Goal: Task Accomplishment & Management: Manage account settings

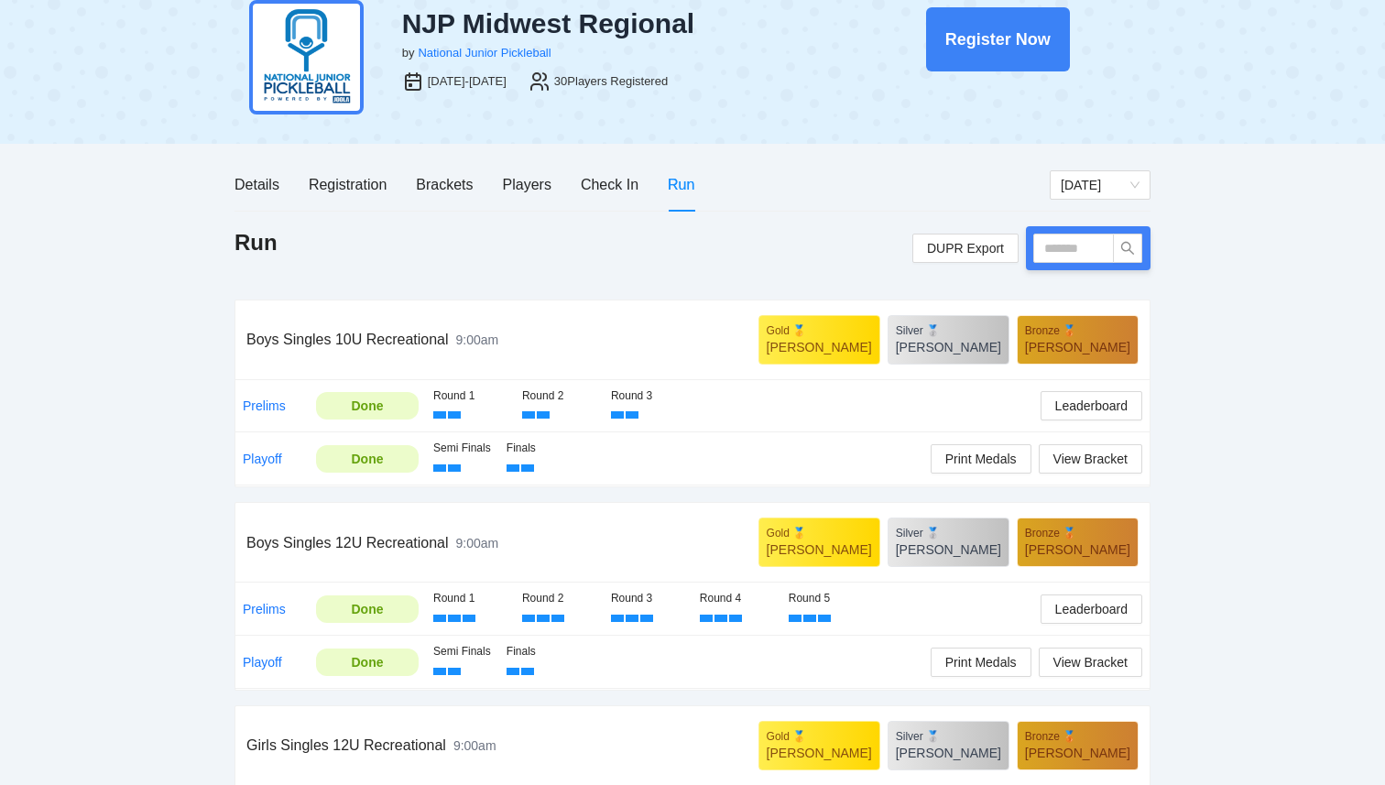
scroll to position [52, 0]
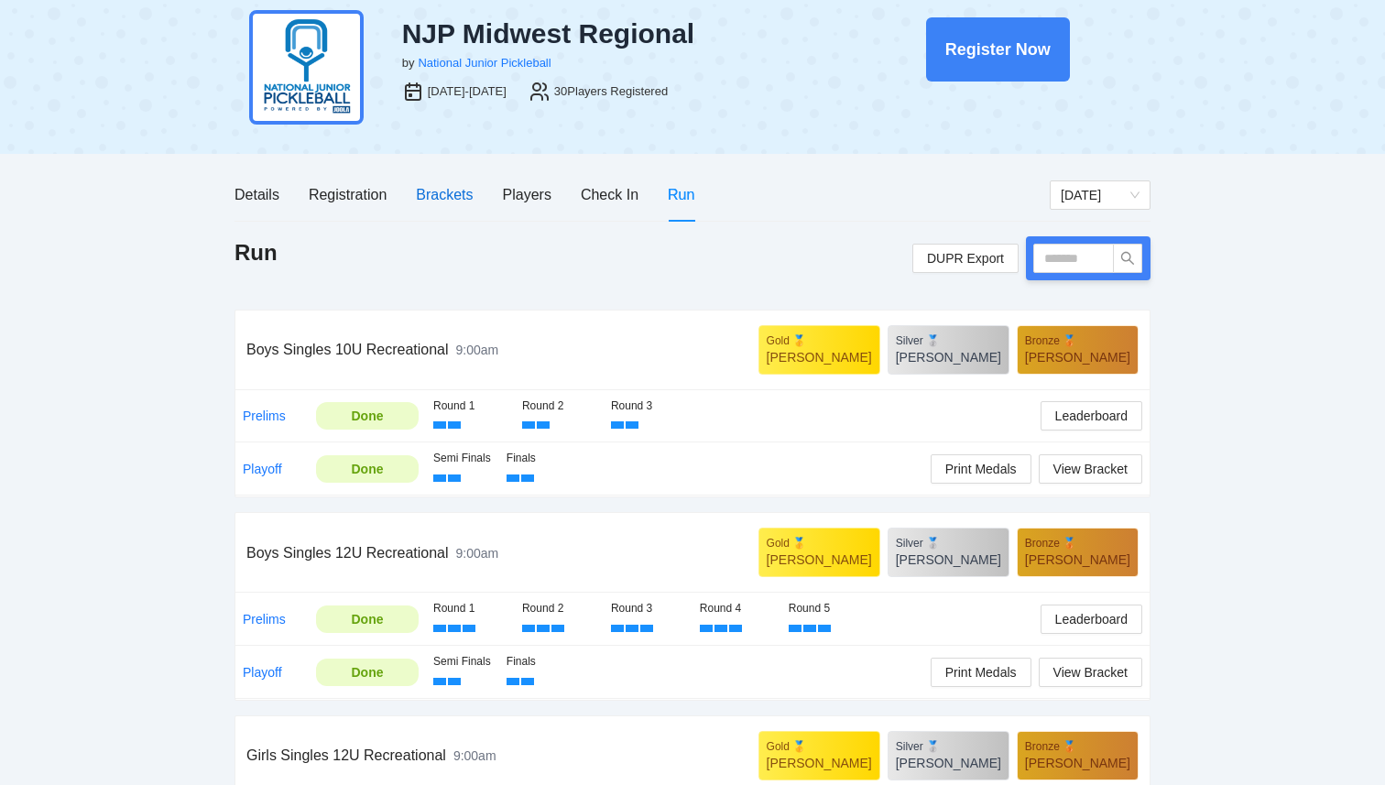
click at [446, 197] on div "Brackets" at bounding box center [444, 194] width 57 height 23
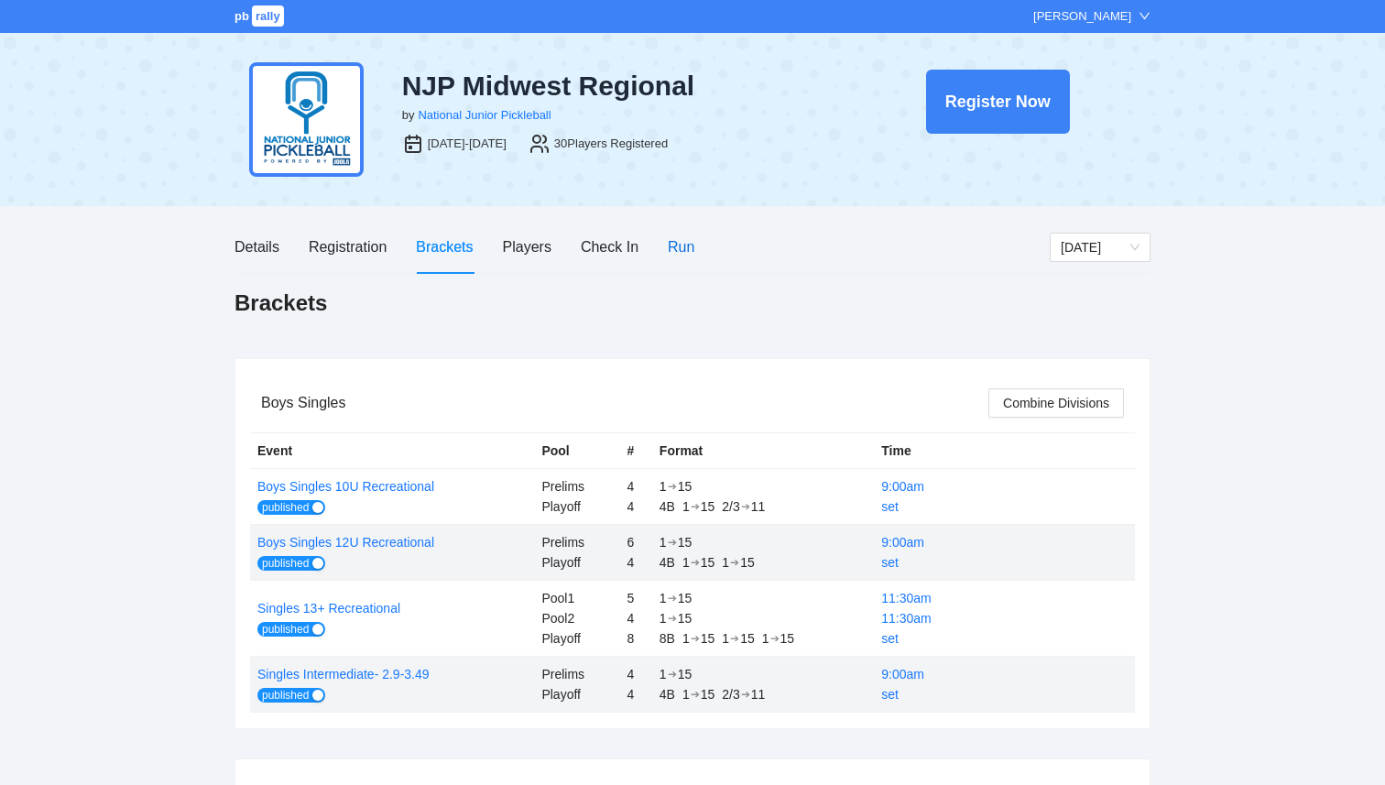
click at [683, 246] on div "Run" at bounding box center [681, 246] width 27 height 23
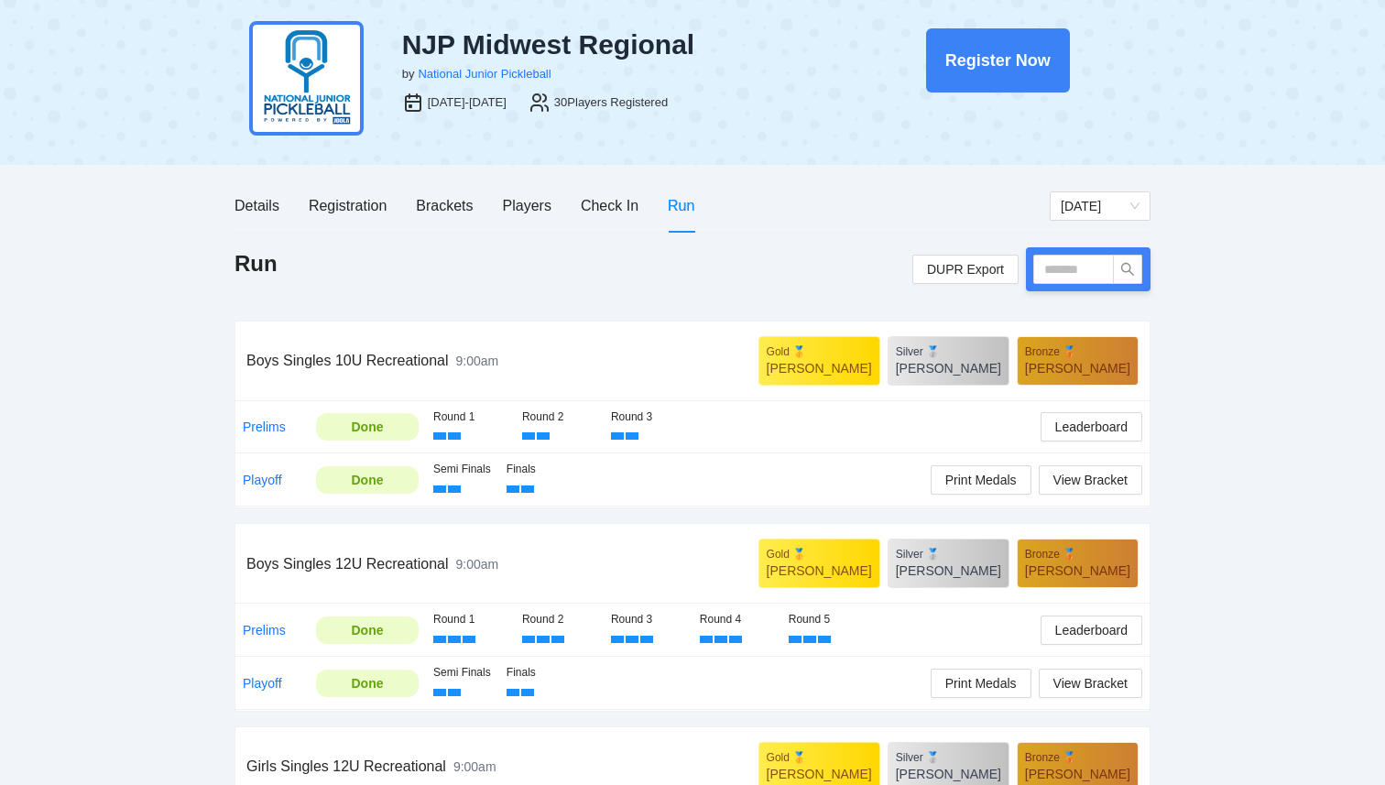
scroll to position [44, 0]
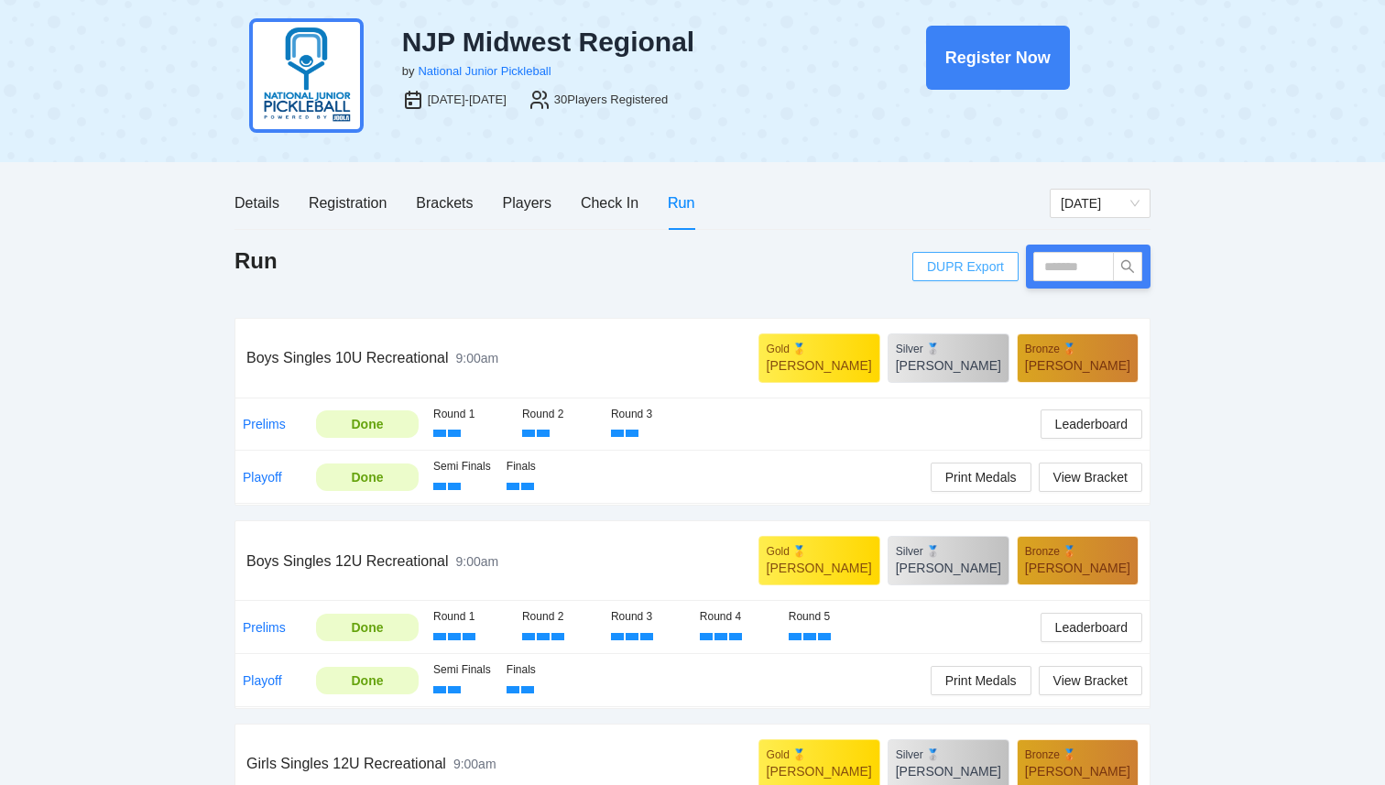
click at [965, 266] on span "DUPR Export" at bounding box center [965, 266] width 77 height 27
click at [471, 241] on div "Details Registration Brackets Players Check In Run [DATE] Run DUPR Export Boys …" at bounding box center [692, 781] width 916 height 1208
click at [534, 201] on div "Players" at bounding box center [527, 202] width 49 height 23
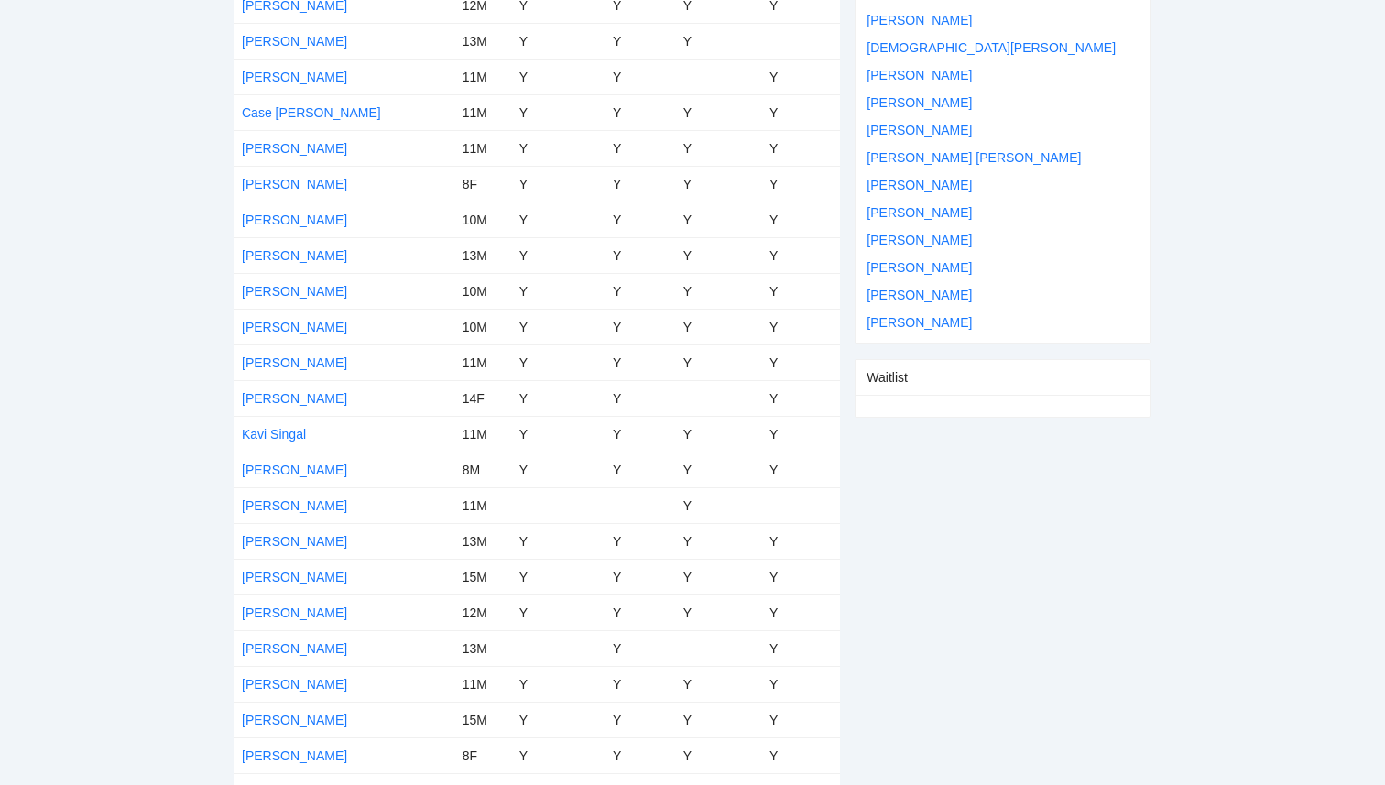
scroll to position [487, 0]
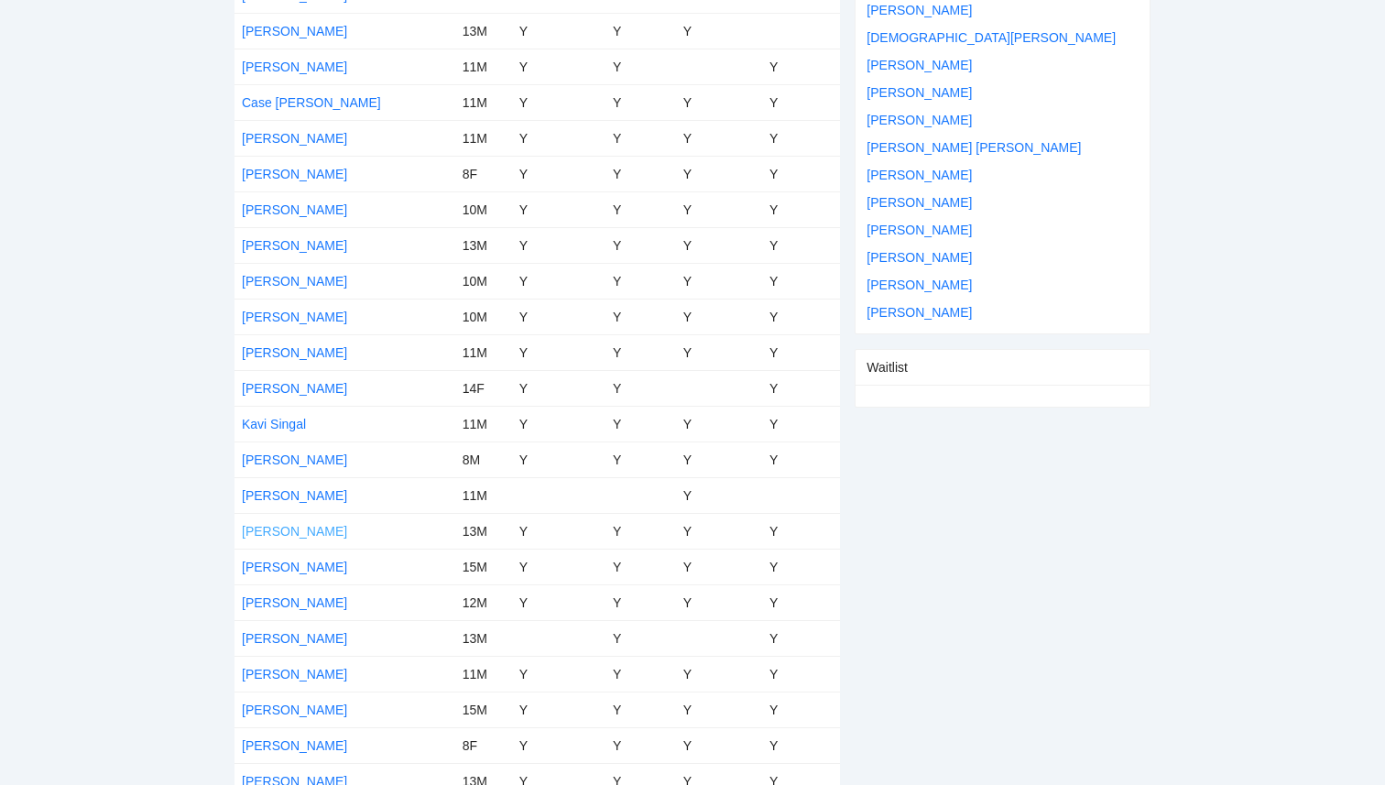
click at [299, 531] on link "[PERSON_NAME]" at bounding box center [294, 531] width 105 height 15
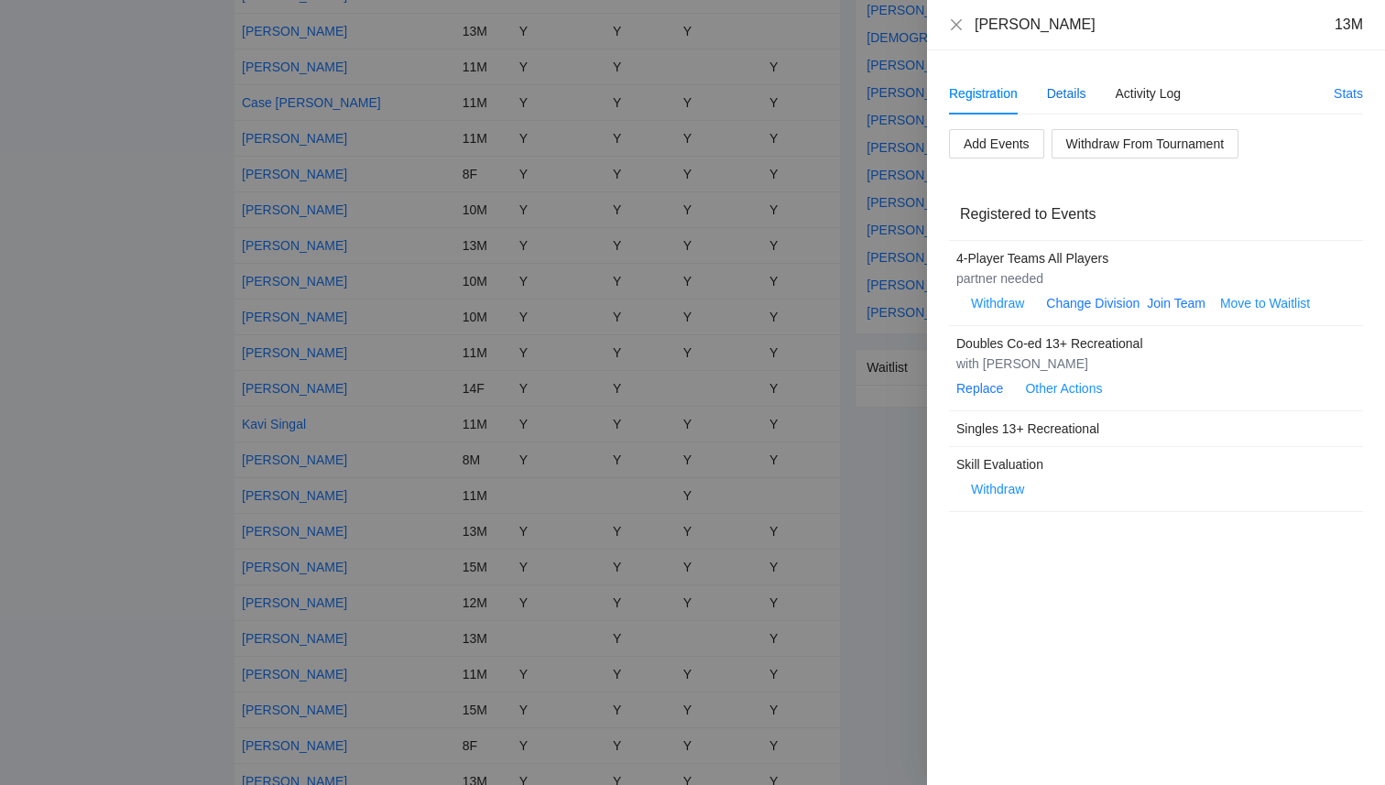
click at [1064, 102] on div "Details" at bounding box center [1066, 93] width 39 height 20
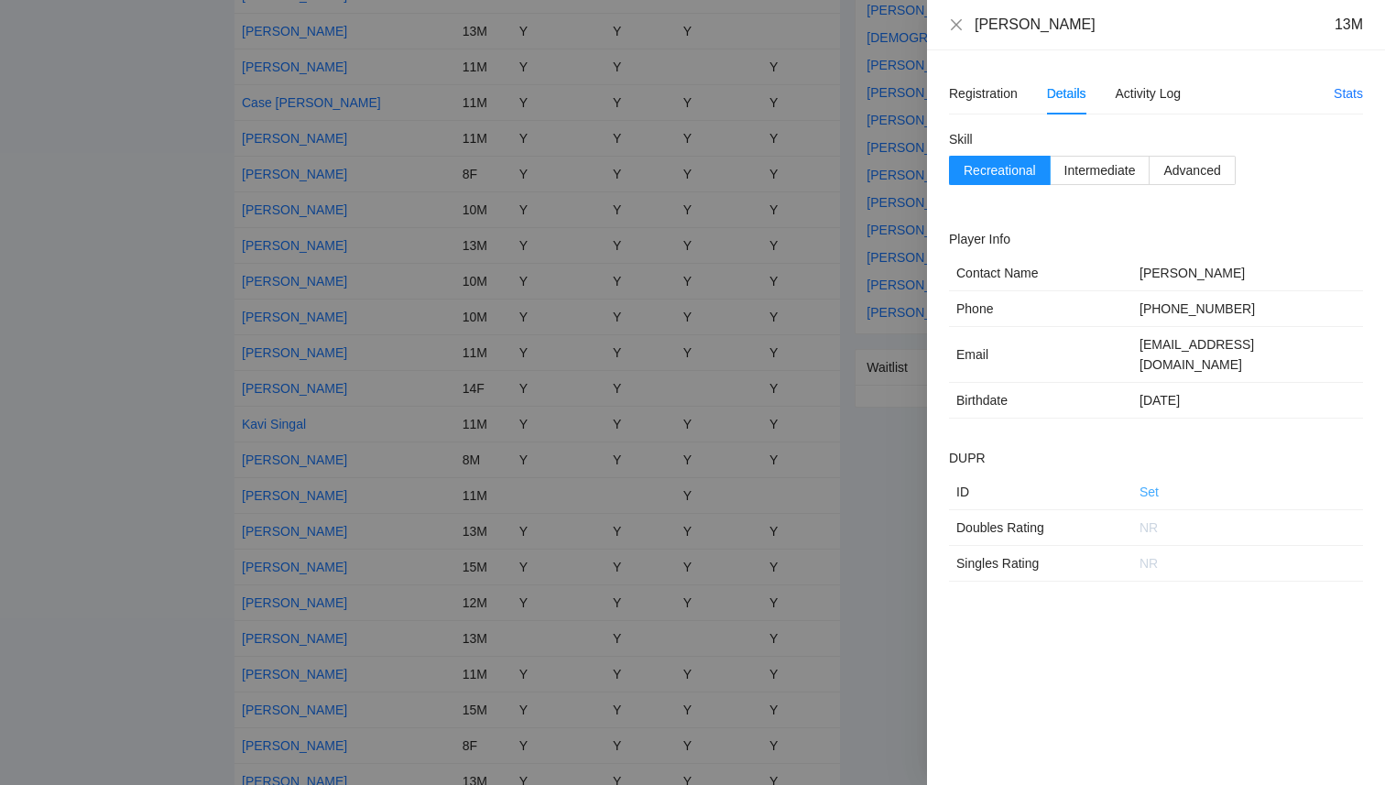
click at [1146, 484] on link "Set" at bounding box center [1148, 491] width 19 height 15
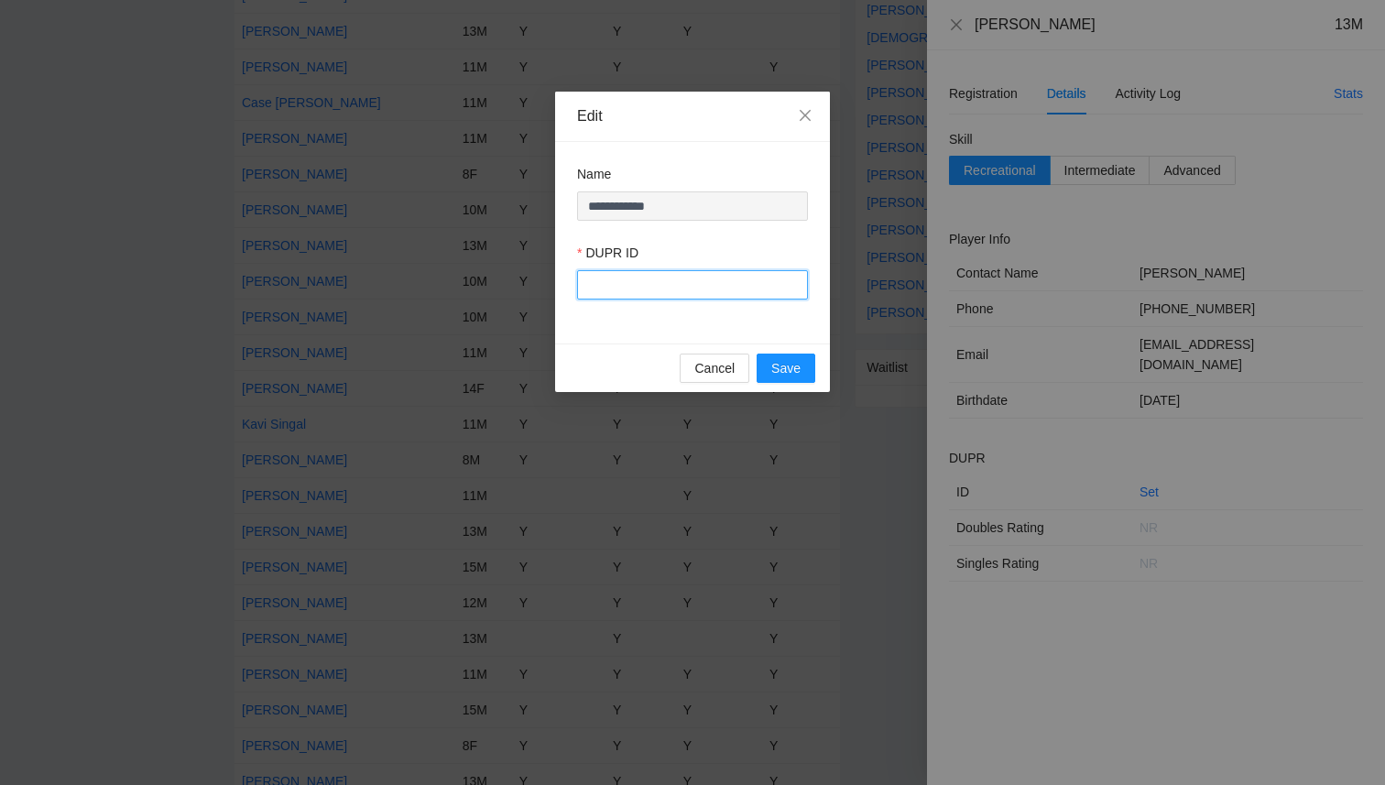
click at [673, 293] on input "DUPR ID" at bounding box center [692, 284] width 231 height 29
drag, startPoint x: 656, startPoint y: 287, endPoint x: 476, endPoint y: 287, distance: 179.5
click at [476, 287] on div "**********" at bounding box center [692, 392] width 1385 height 785
type input "******"
click at [788, 366] on span "Save" at bounding box center [785, 368] width 29 height 20
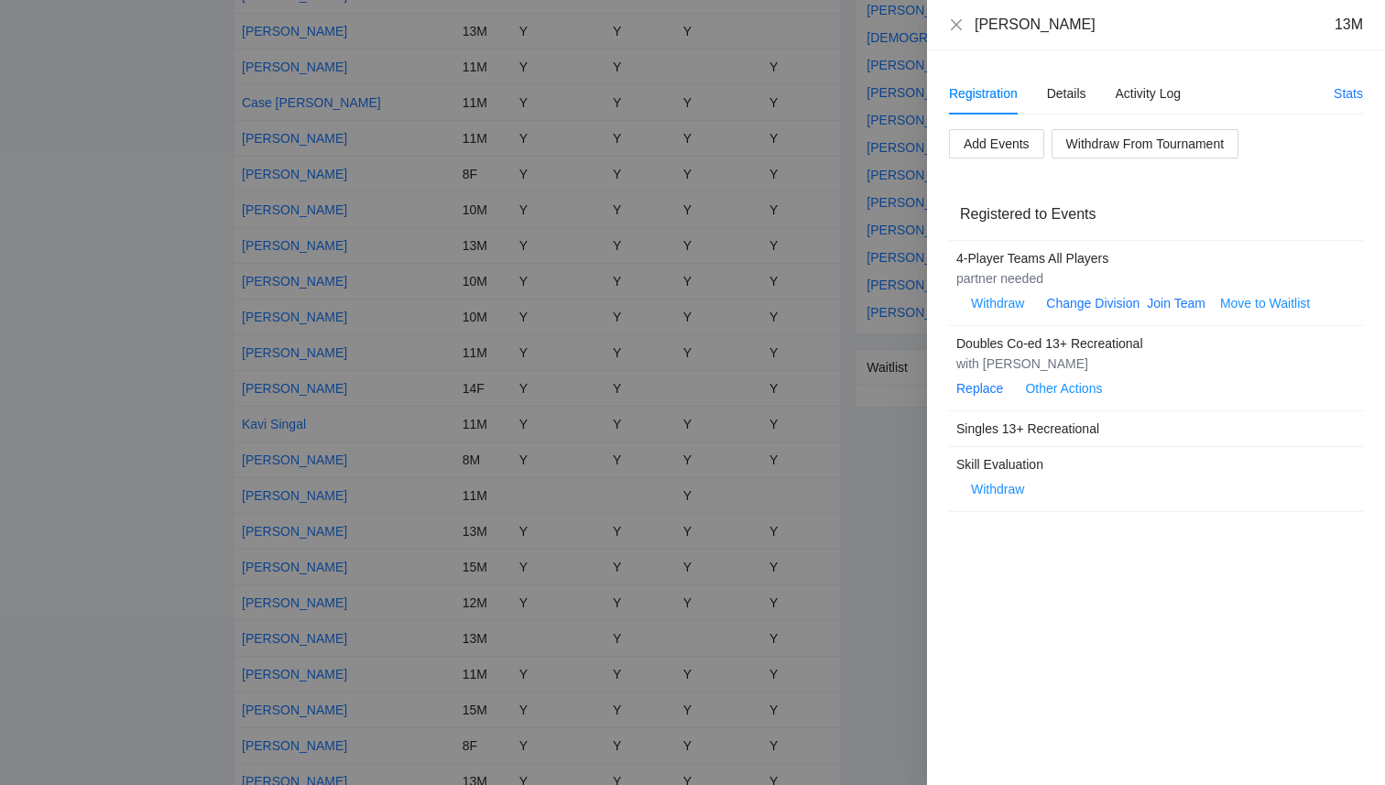
click at [197, 372] on div at bounding box center [692, 392] width 1385 height 785
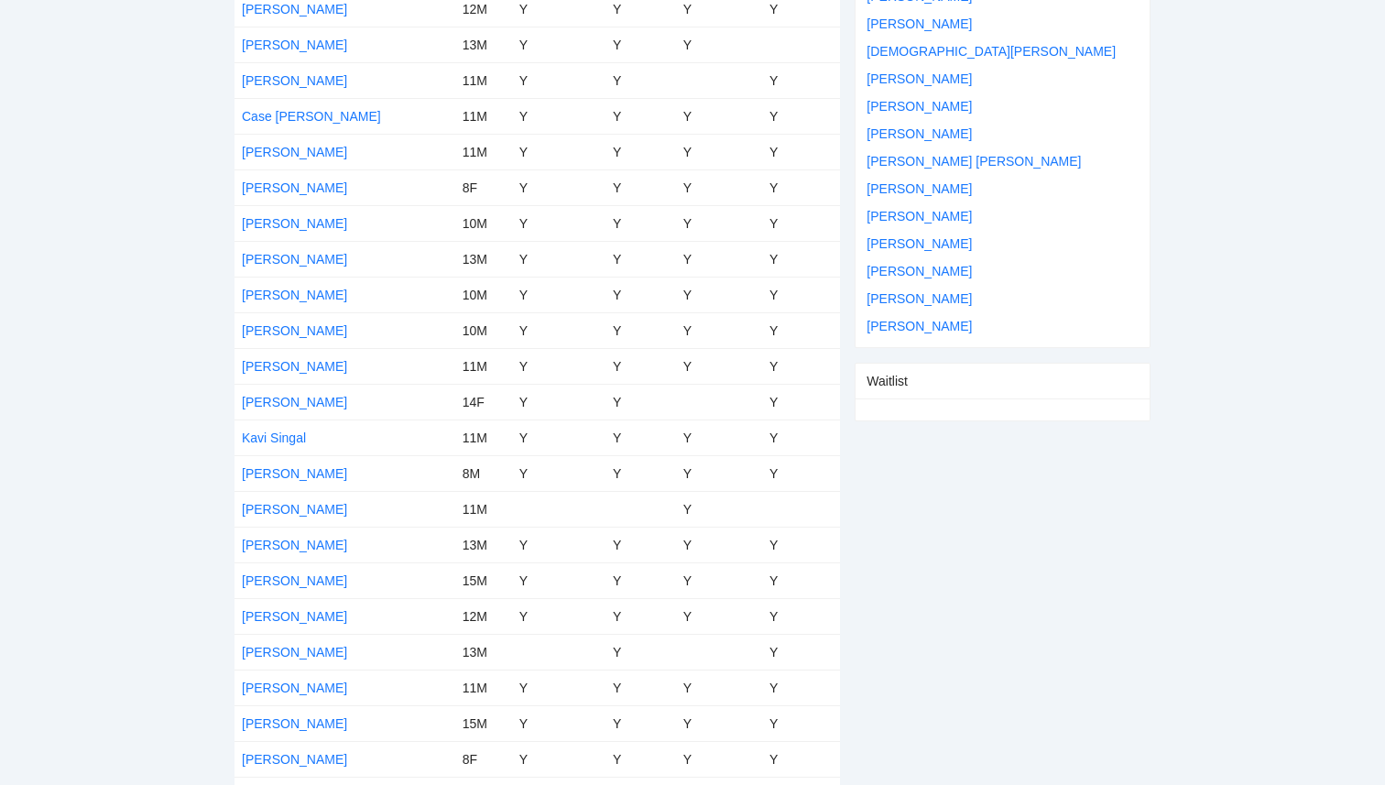
scroll to position [477, 0]
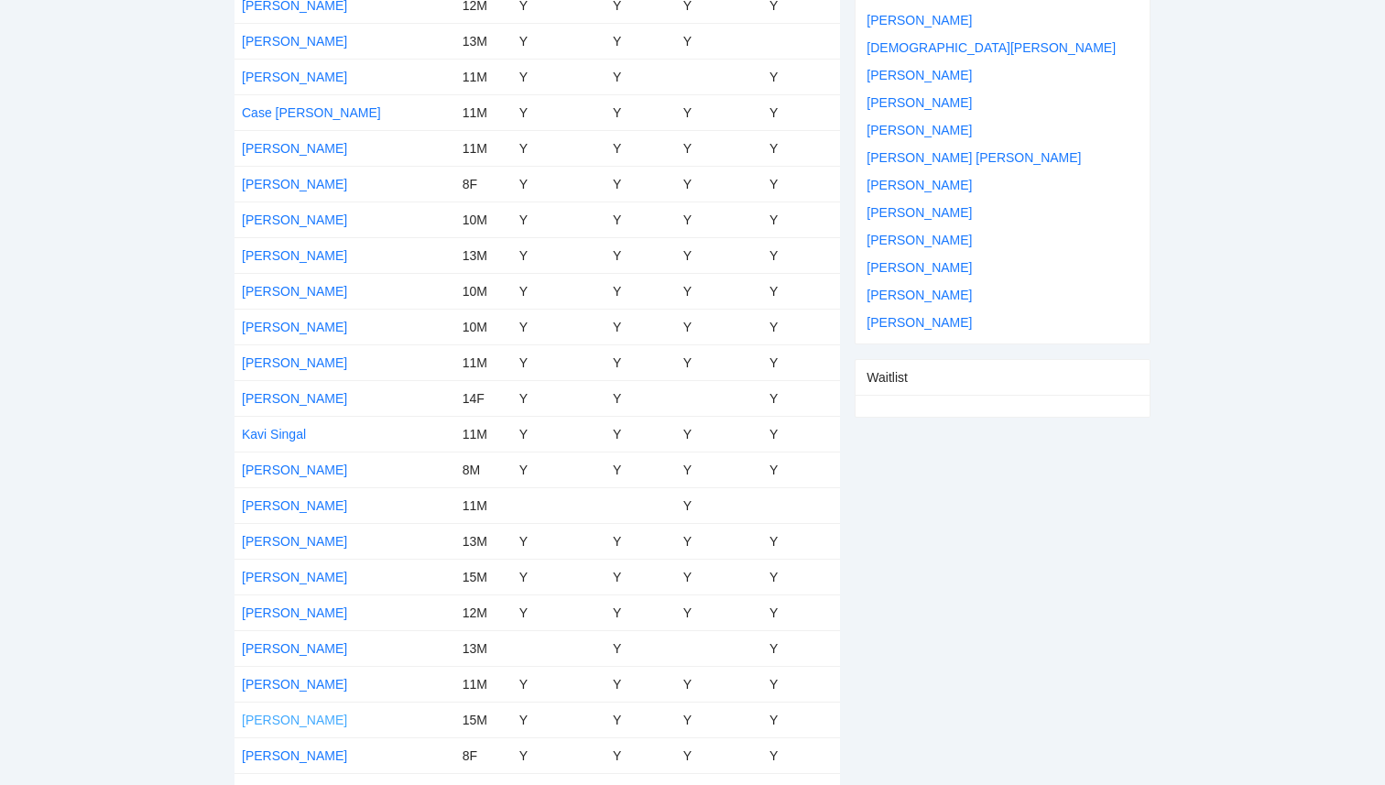
click at [293, 722] on link "[PERSON_NAME]" at bounding box center [294, 719] width 105 height 15
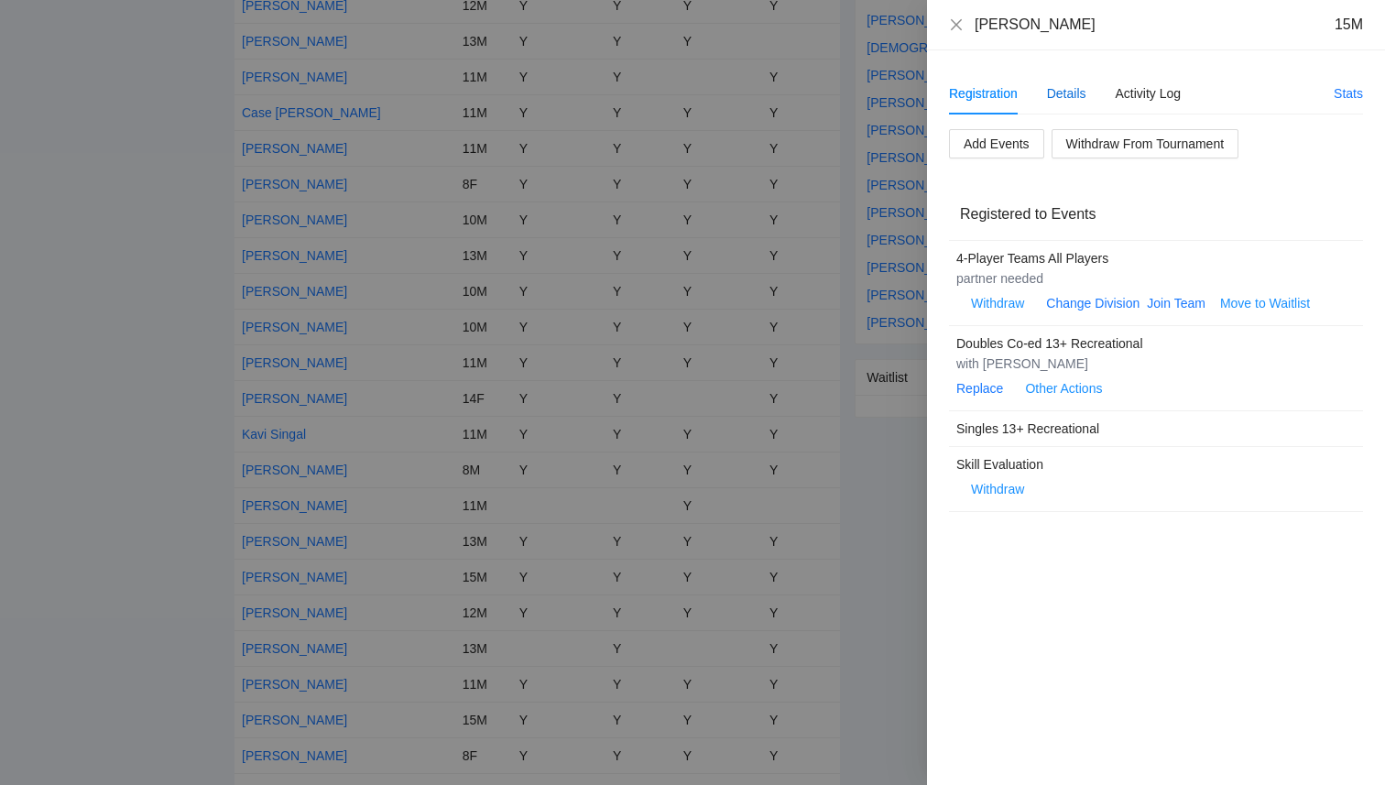
click at [1067, 97] on div "Details" at bounding box center [1066, 93] width 39 height 20
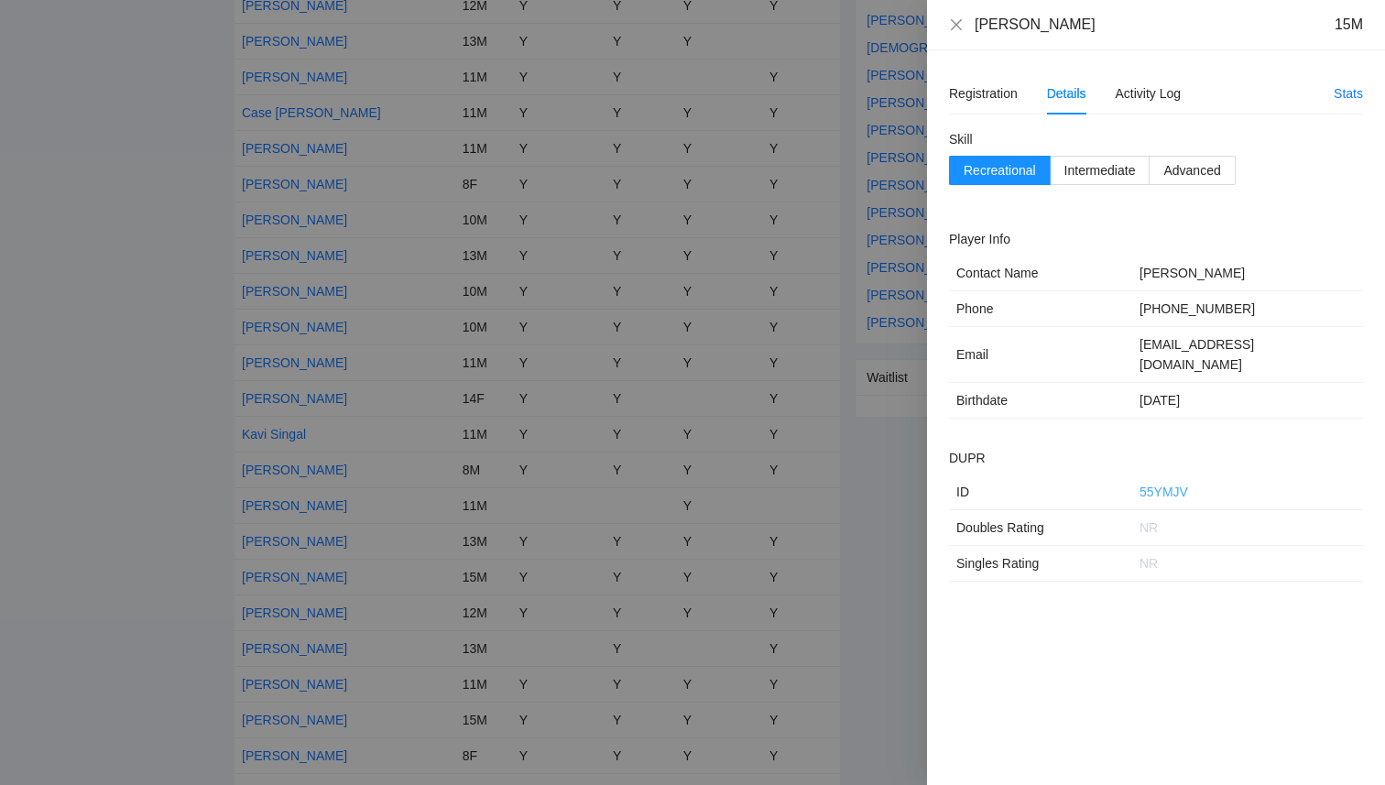
click at [1168, 484] on link "55YMJV" at bounding box center [1163, 491] width 49 height 15
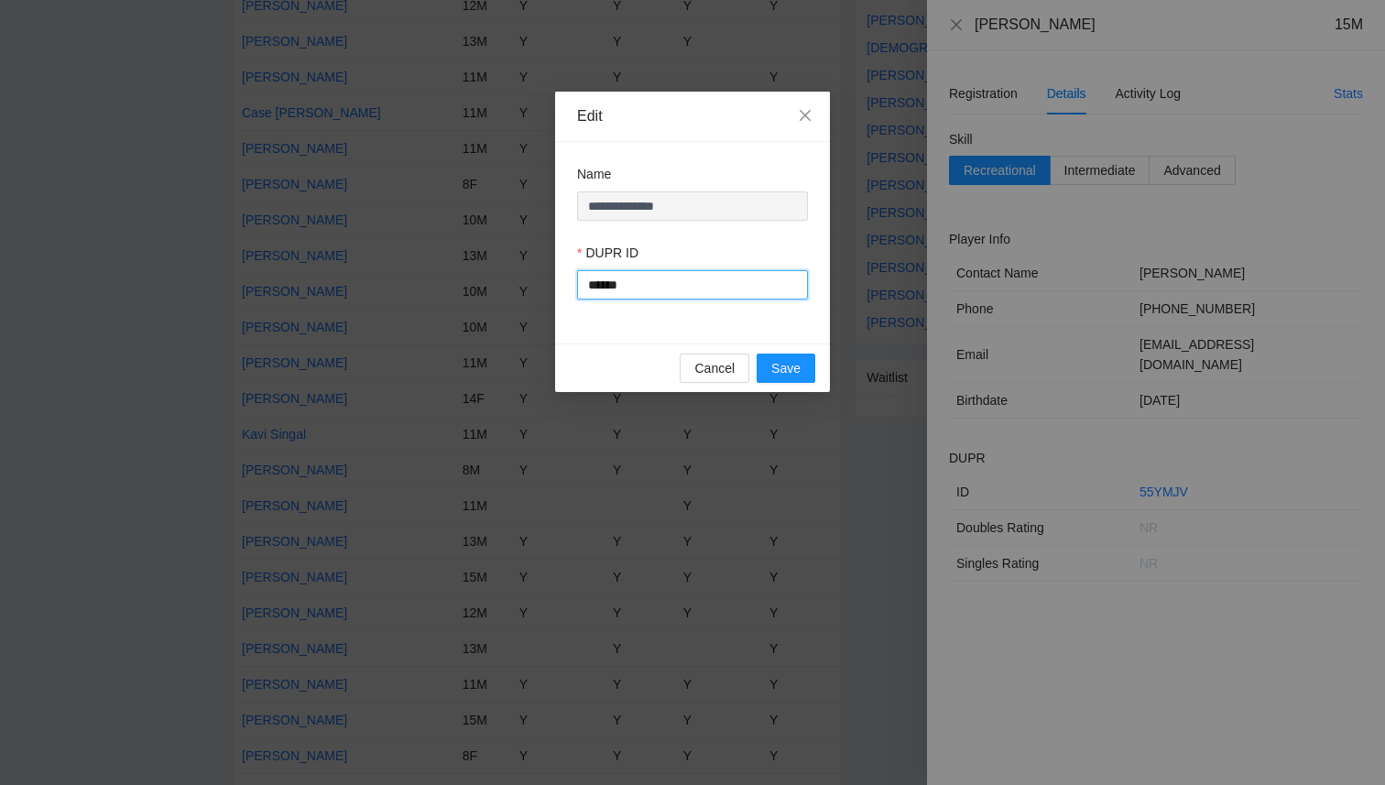
drag, startPoint x: 735, startPoint y: 285, endPoint x: 463, endPoint y: 291, distance: 272.1
click at [469, 292] on div "**********" at bounding box center [692, 392] width 1385 height 785
click at [777, 374] on span "Save" at bounding box center [785, 368] width 29 height 20
click at [810, 120] on icon "close" at bounding box center [805, 115] width 15 height 15
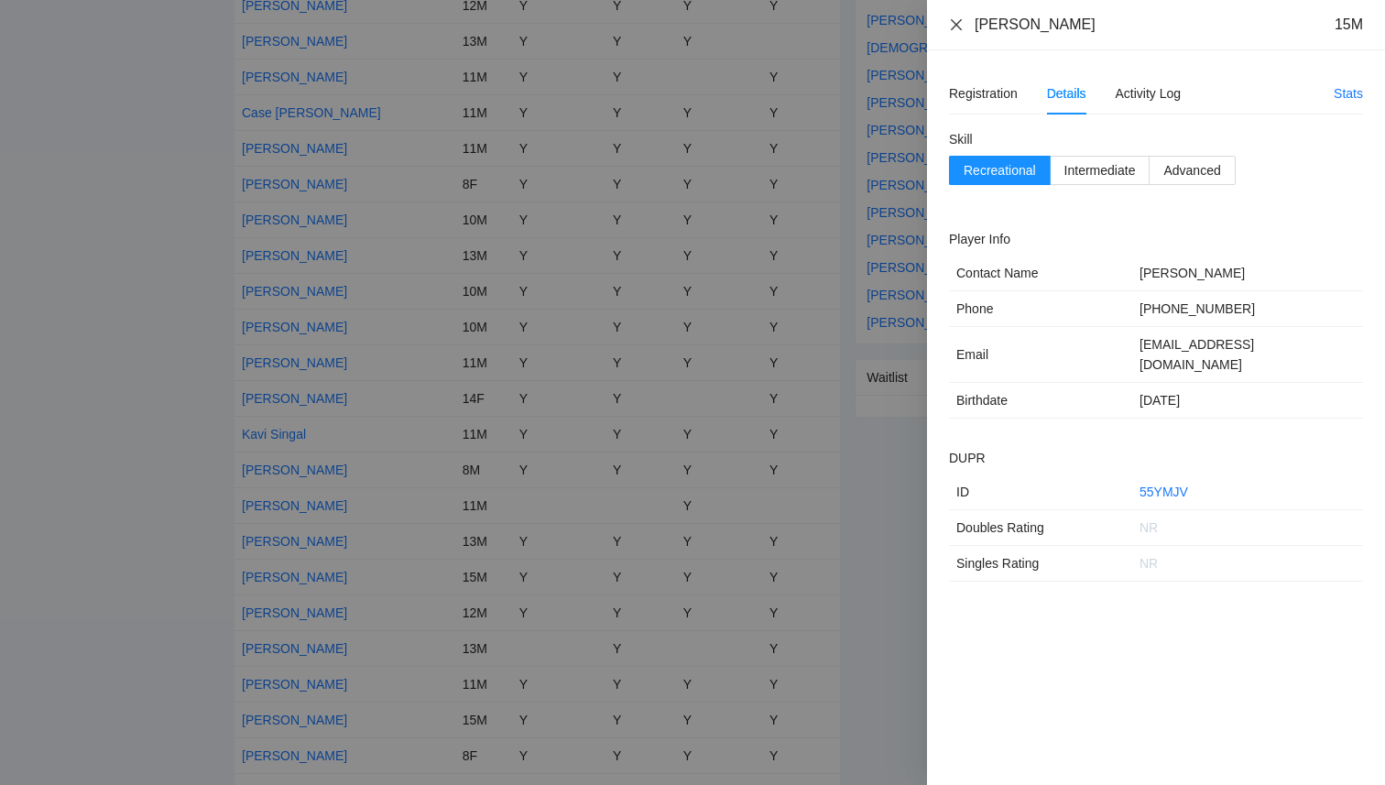
click at [955, 21] on icon "close" at bounding box center [956, 24] width 15 height 15
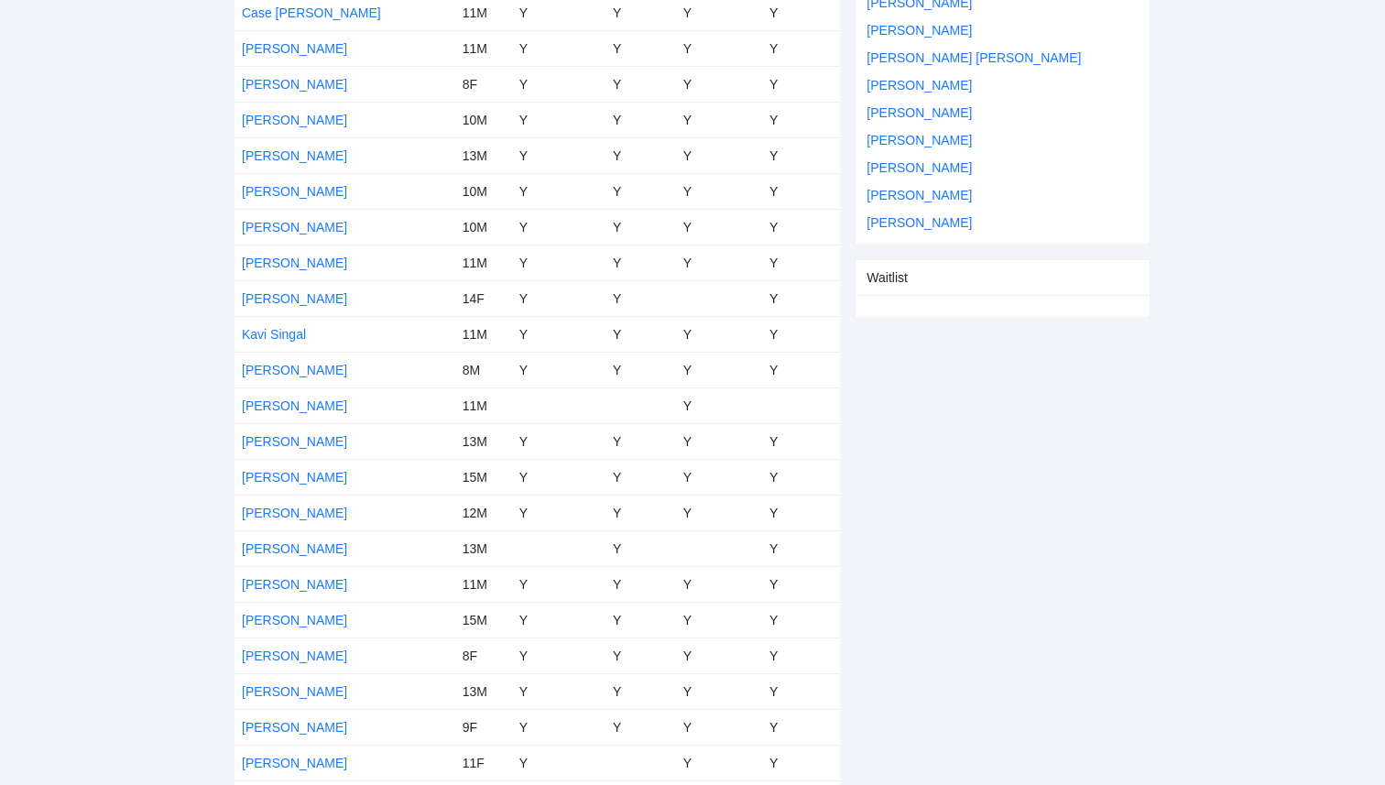
scroll to position [679, 0]
